Goal: Information Seeking & Learning: Learn about a topic

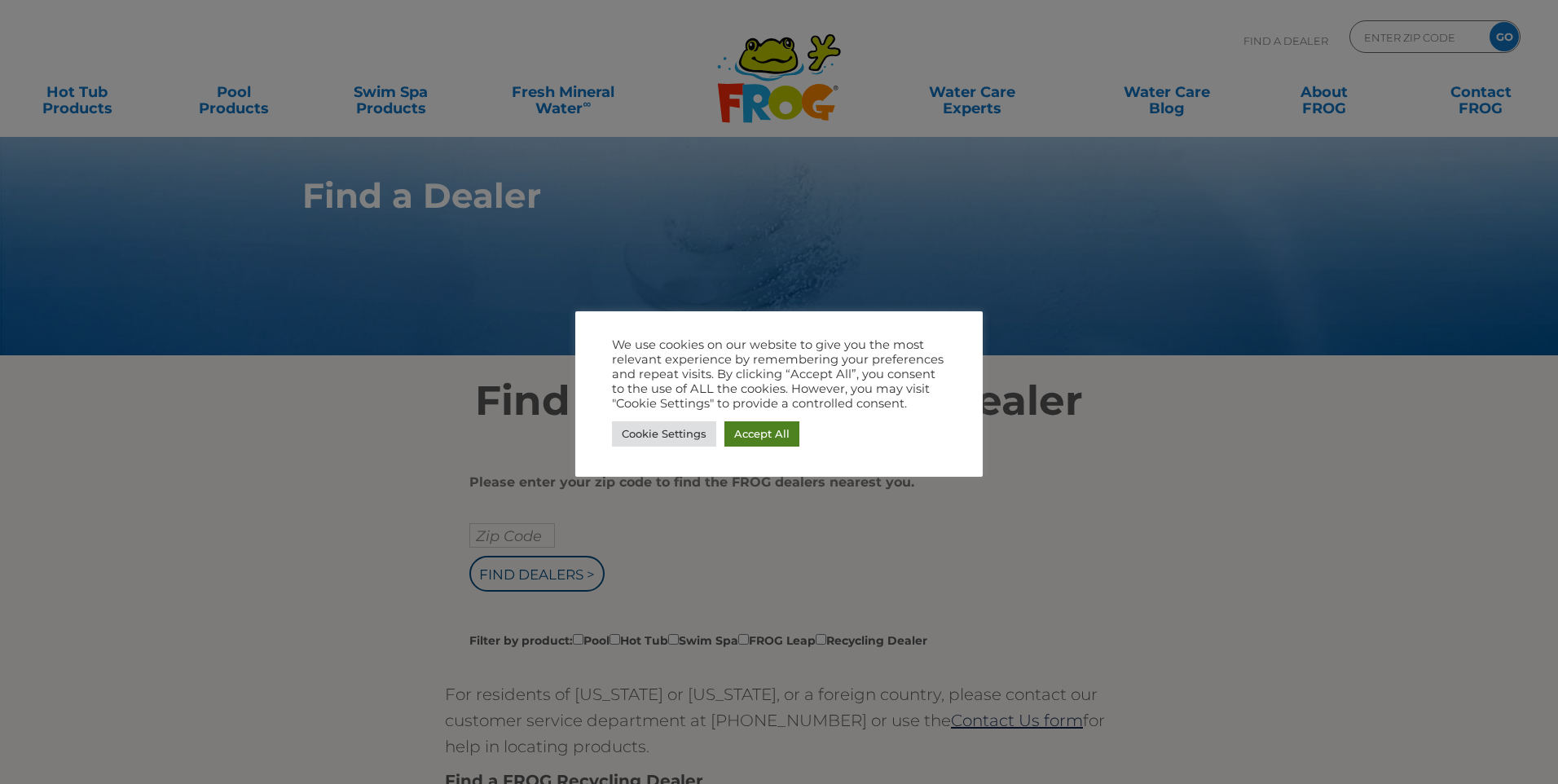
drag, startPoint x: 782, startPoint y: 433, endPoint x: 770, endPoint y: 426, distance: 13.9
click at [782, 433] on link "Accept All" at bounding box center [761, 433] width 75 height 25
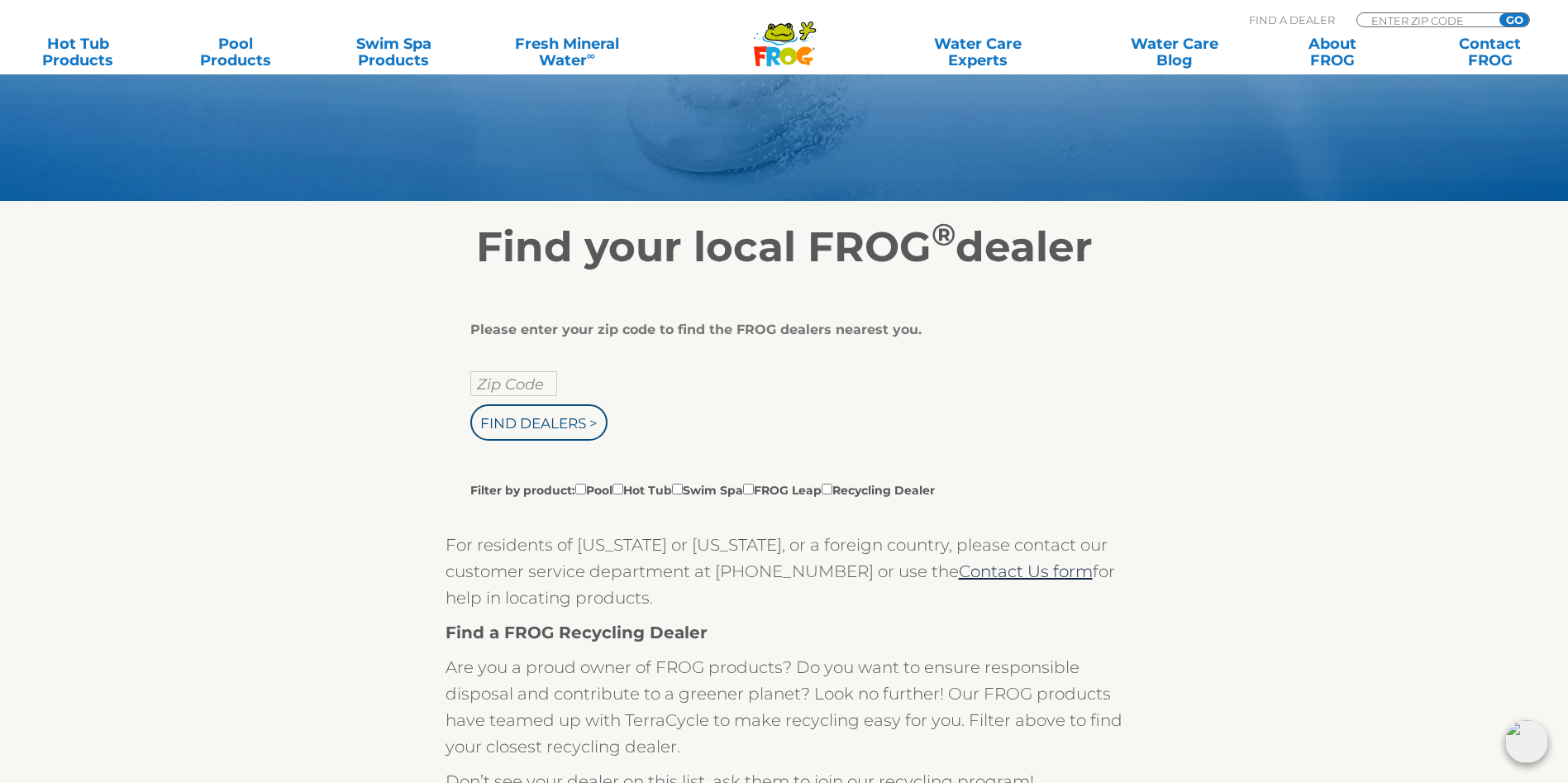
scroll to position [165, 0]
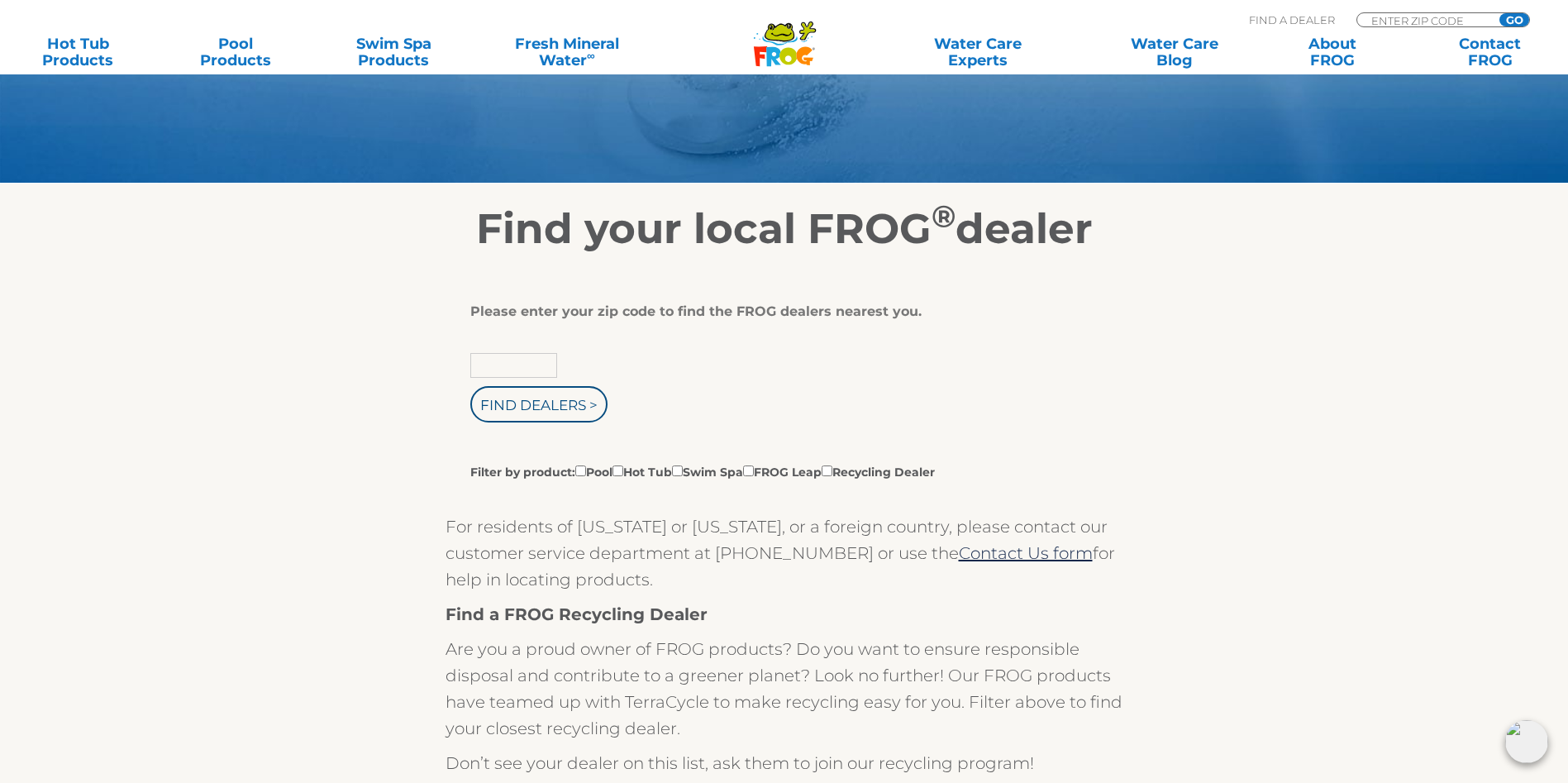
drag, startPoint x: 520, startPoint y: 379, endPoint x: 501, endPoint y: 361, distance: 26.2
click at [520, 378] on input "text" at bounding box center [513, 365] width 87 height 25
type input "84081"
click at [522, 415] on input "Find Dealers >" at bounding box center [539, 404] width 137 height 36
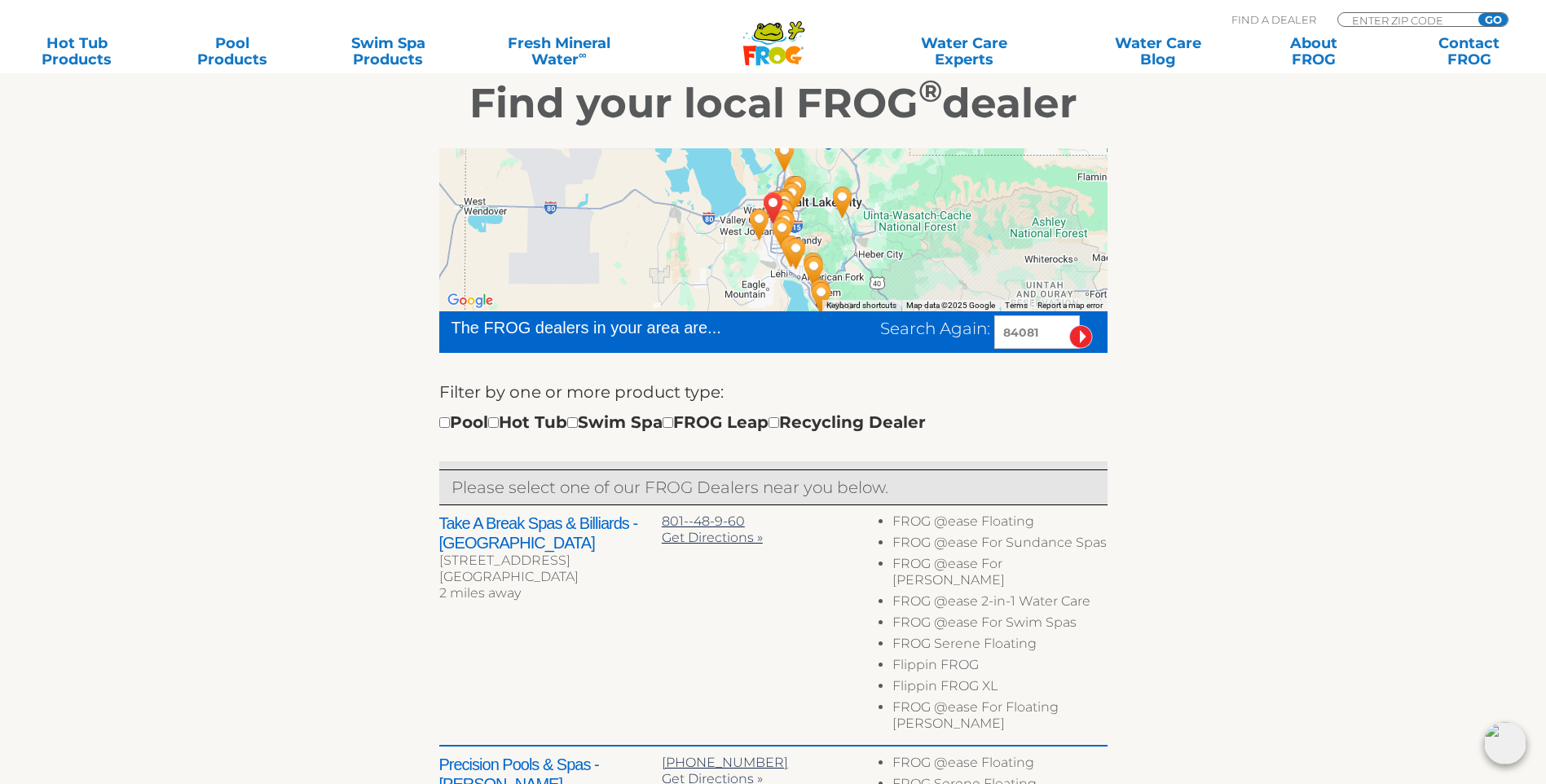
scroll to position [82, 0]
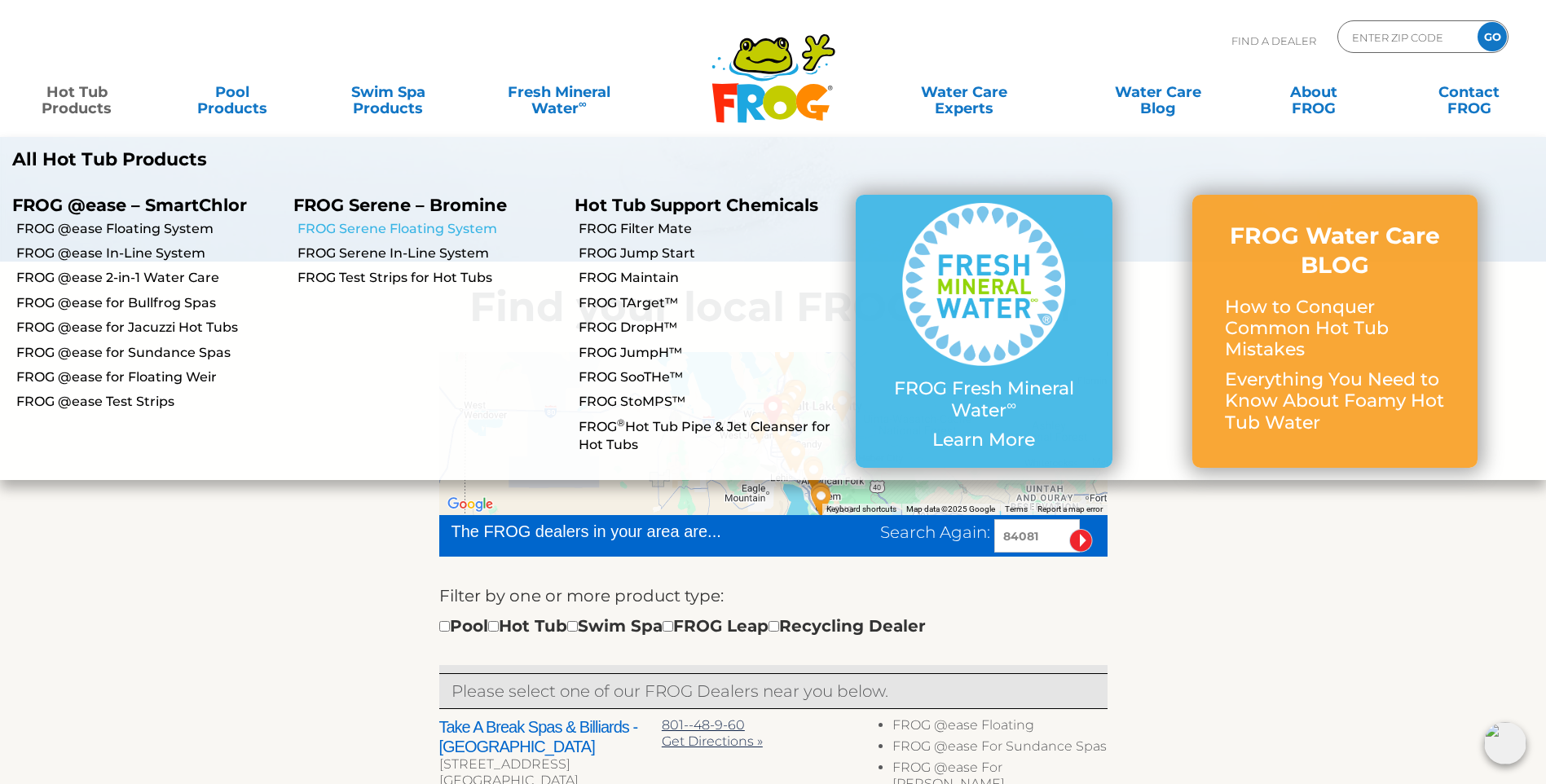
click at [373, 225] on link "FROG Serene Floating System" at bounding box center [430, 228] width 265 height 17
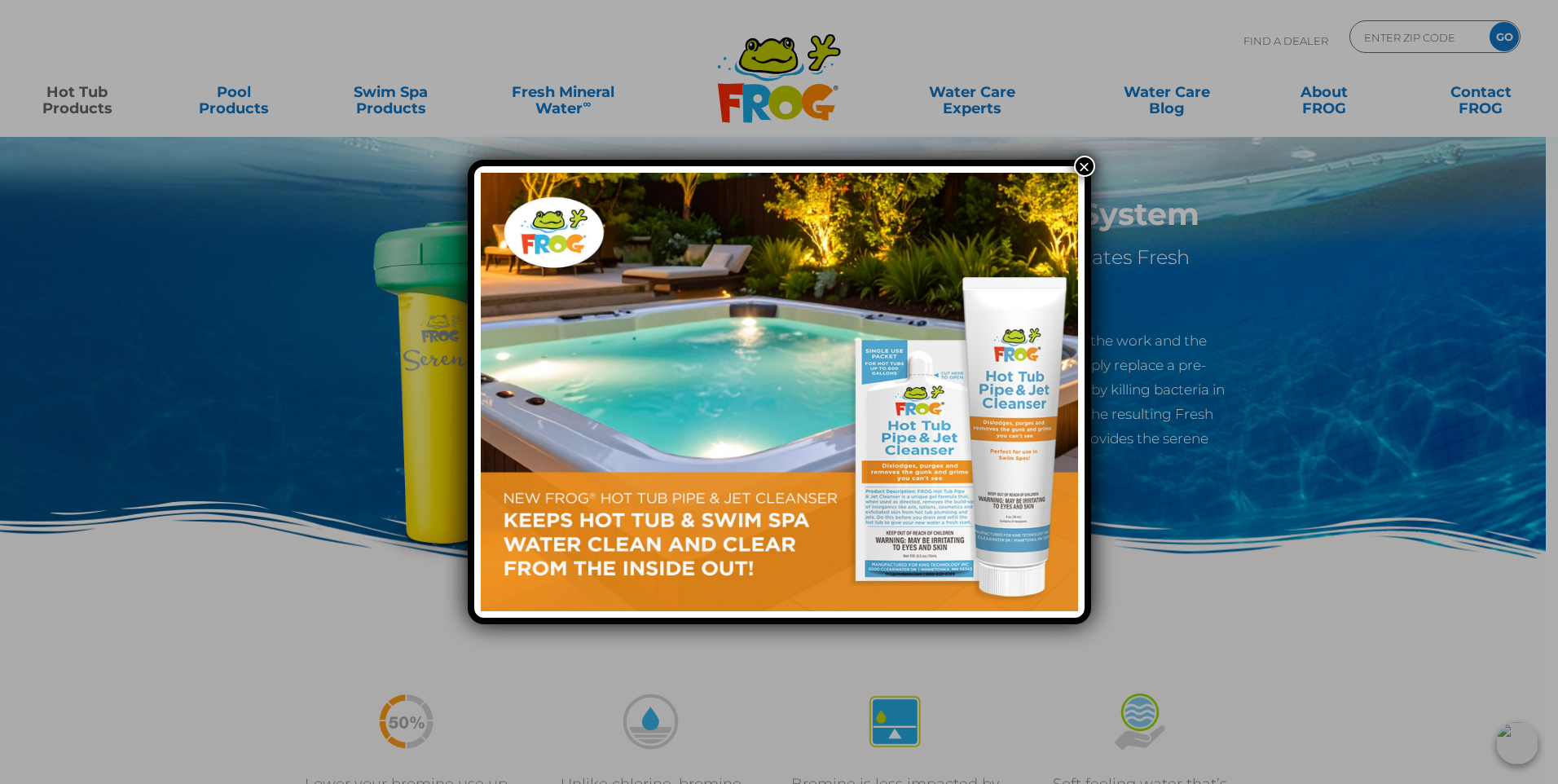
click at [1083, 161] on button "×" at bounding box center [1084, 166] width 21 height 21
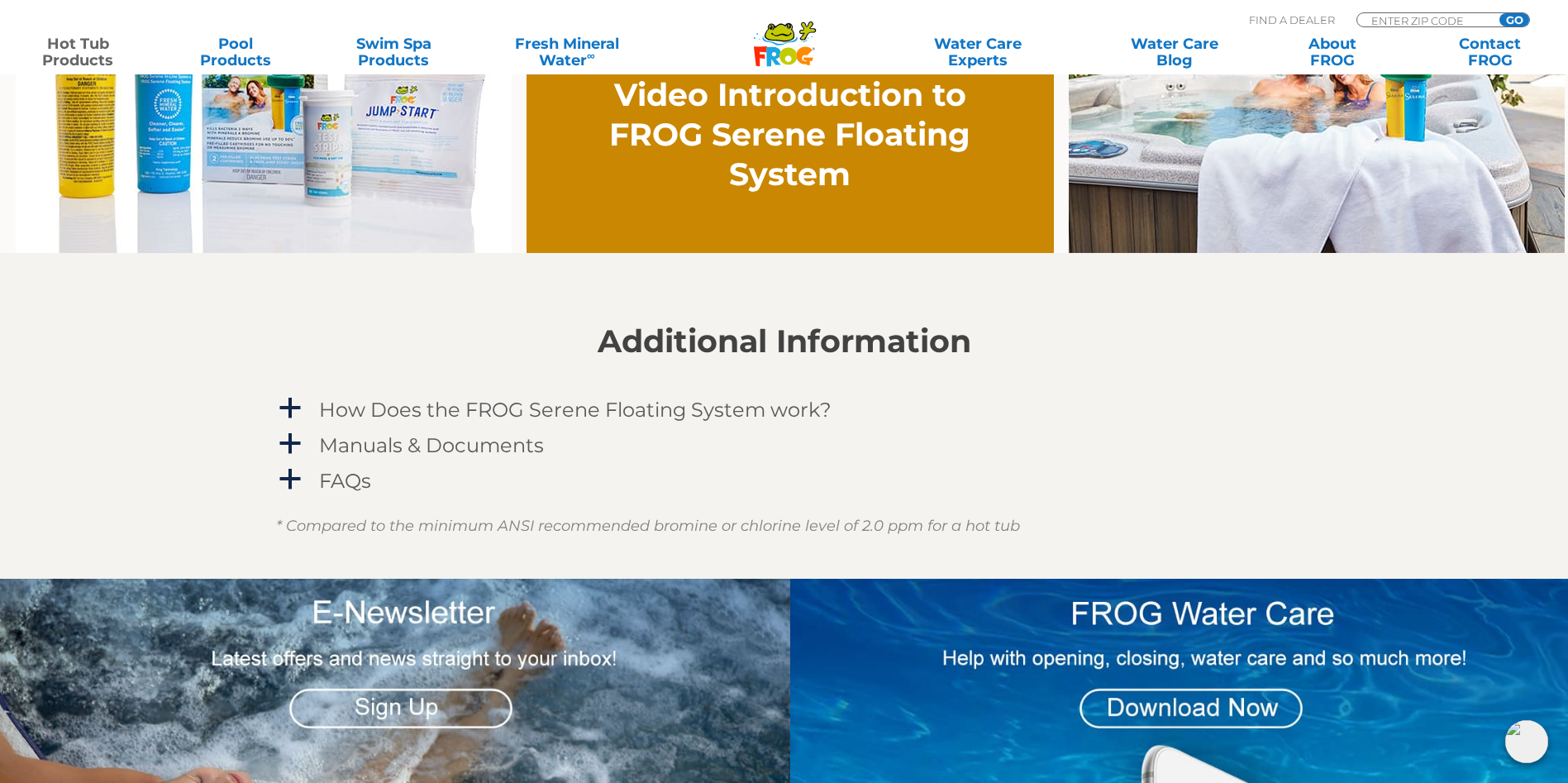
scroll to position [1488, 0]
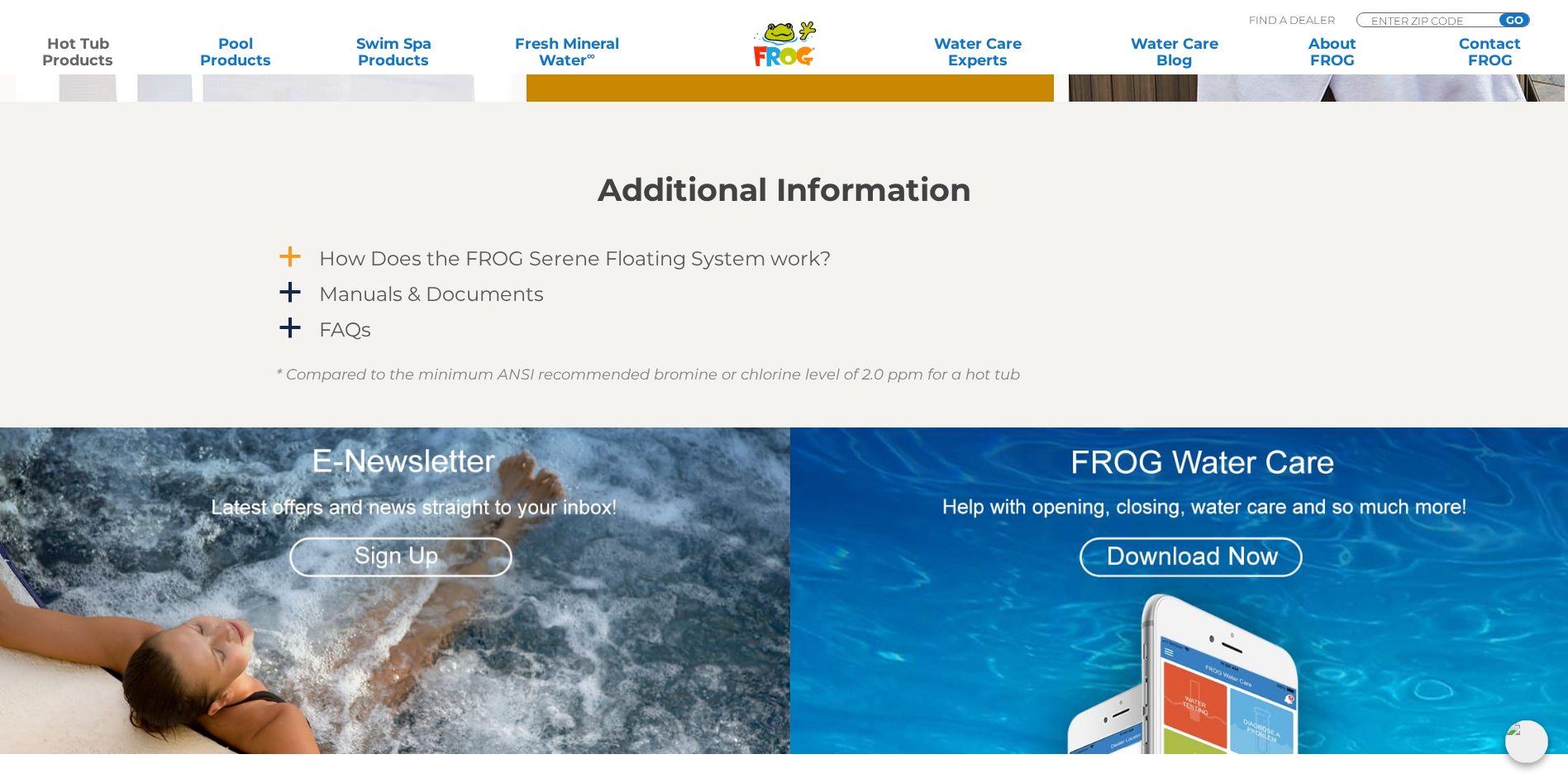
click at [617, 268] on h4 "How Does the FROG Serene Floating System work?" at bounding box center [575, 259] width 512 height 22
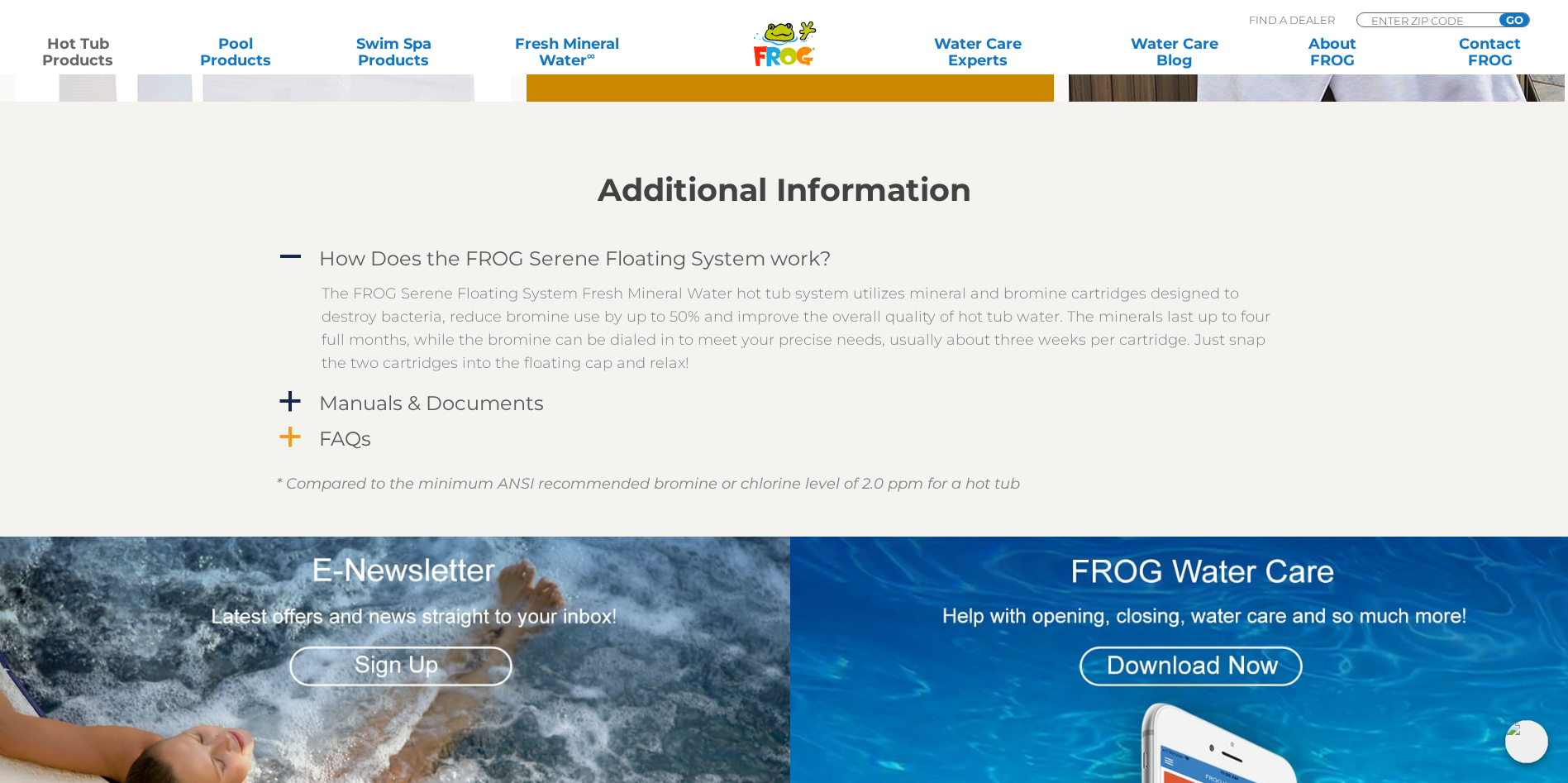
click at [351, 441] on h4 "FAQs" at bounding box center [345, 439] width 52 height 22
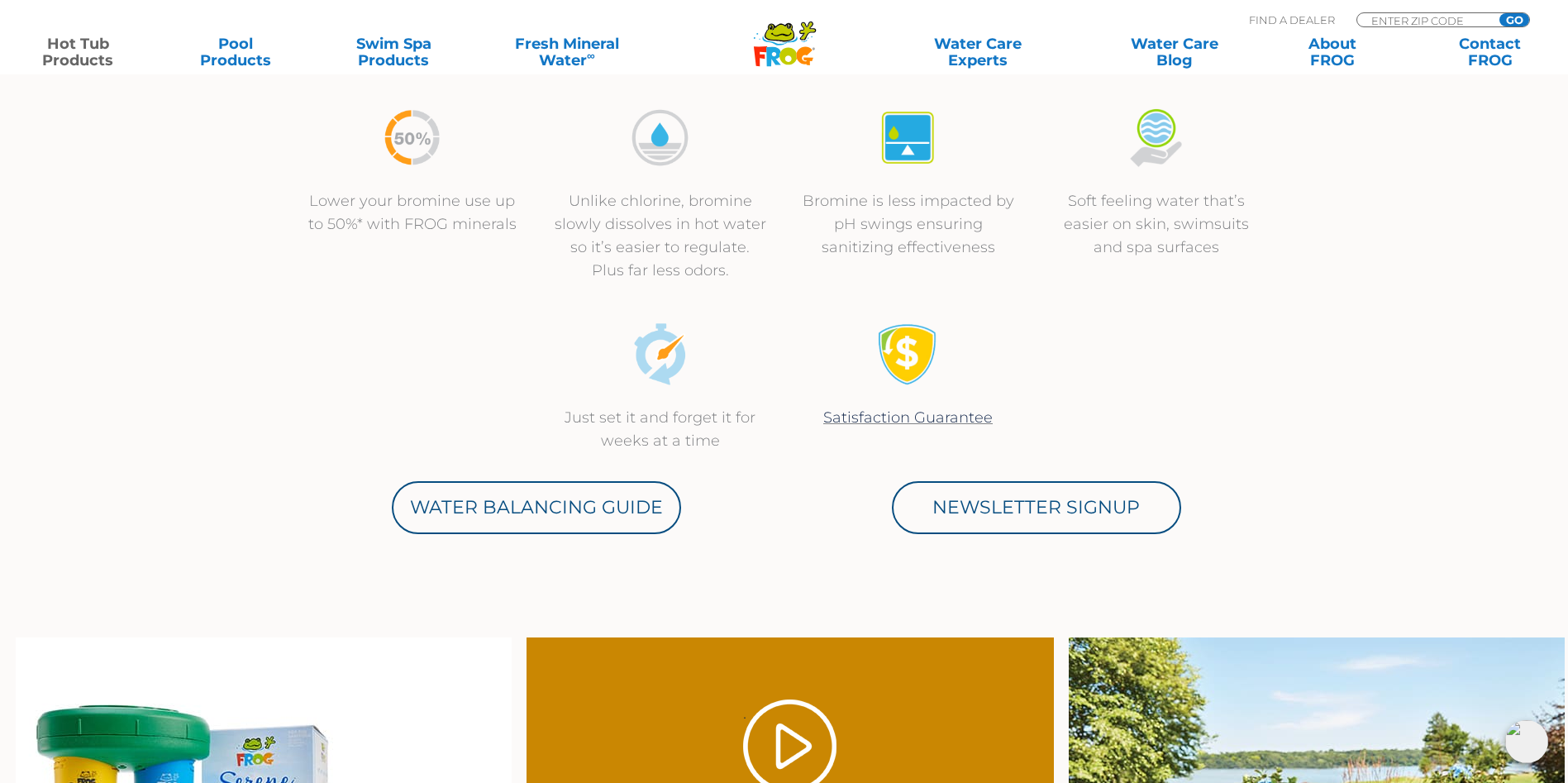
scroll to position [661, 0]
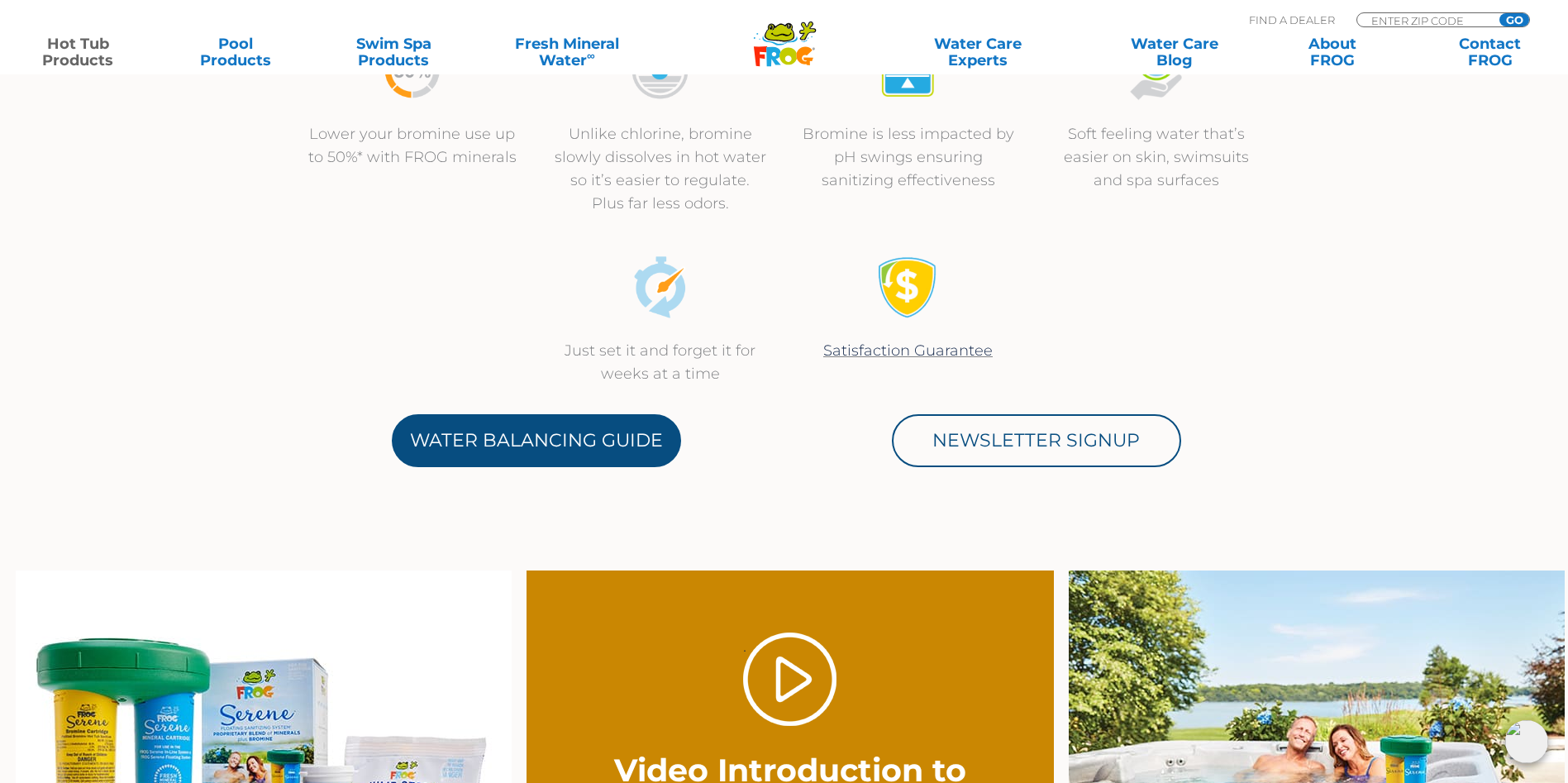
click at [556, 437] on link "Water Balancing Guide" at bounding box center [537, 440] width 289 height 53
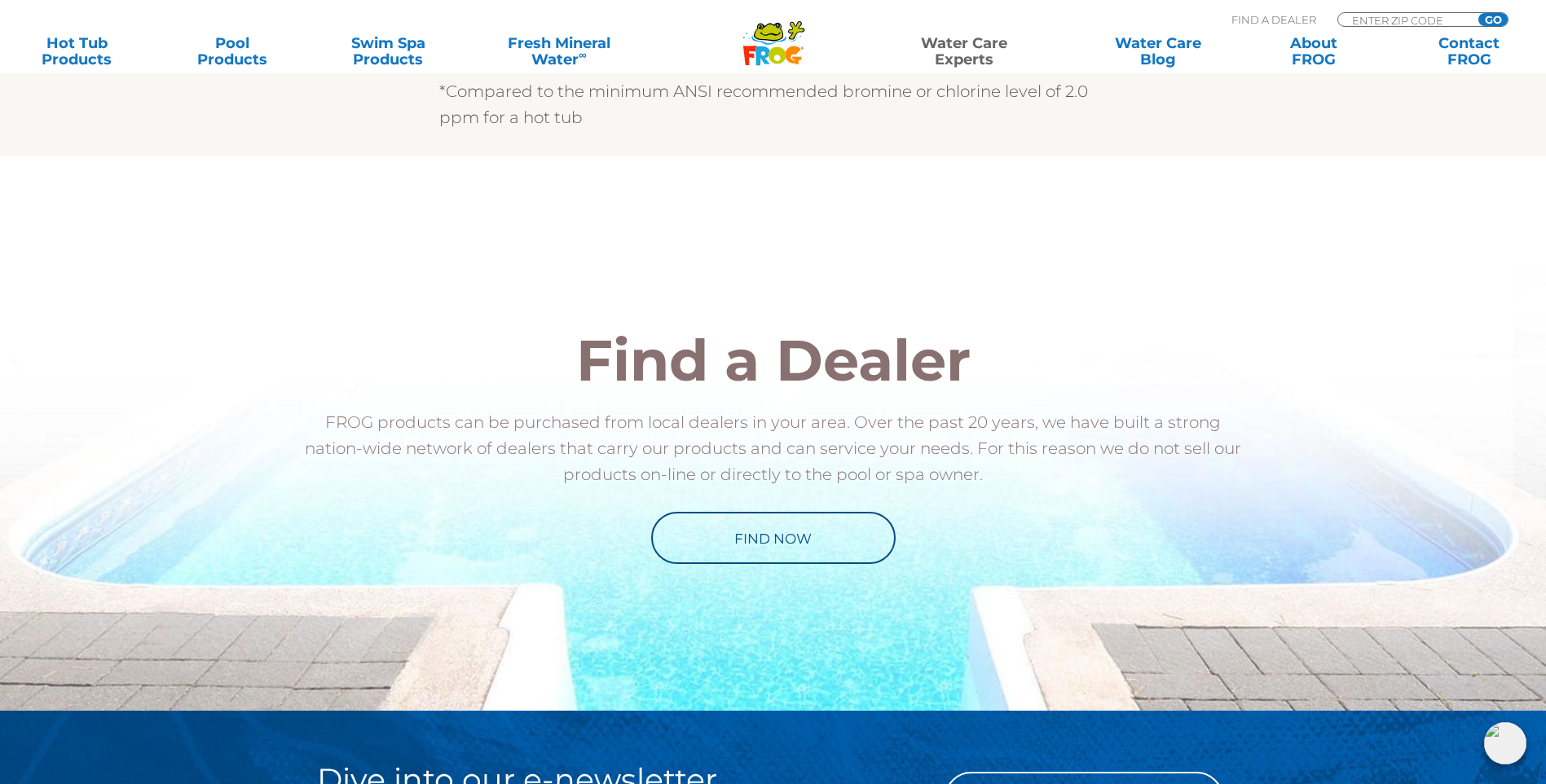
scroll to position [1630, 0]
